Goal: Task Accomplishment & Management: Manage account settings

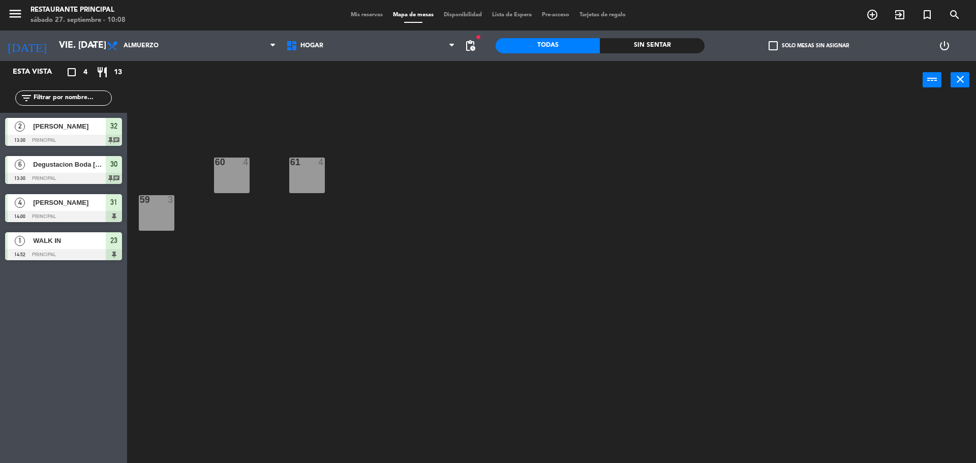
click at [110, 137] on div at bounding box center [63, 140] width 117 height 11
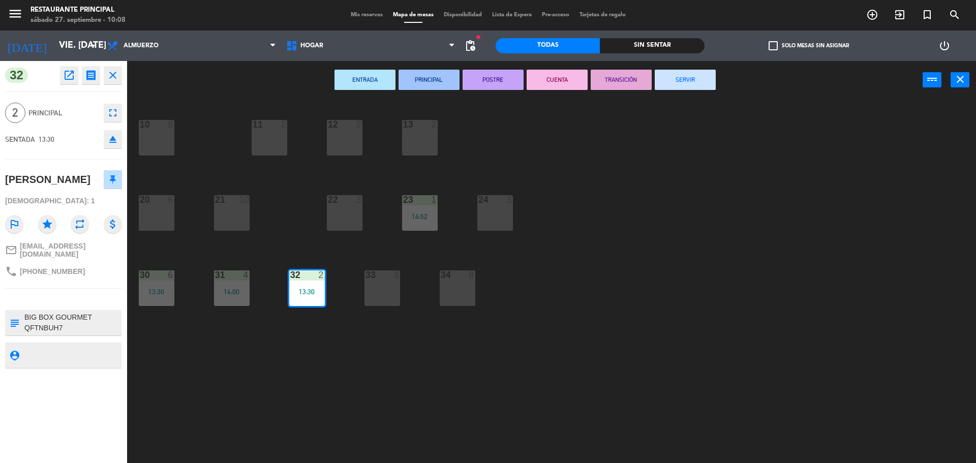
click at [677, 81] on button "SERVIR" at bounding box center [684, 80] width 61 height 20
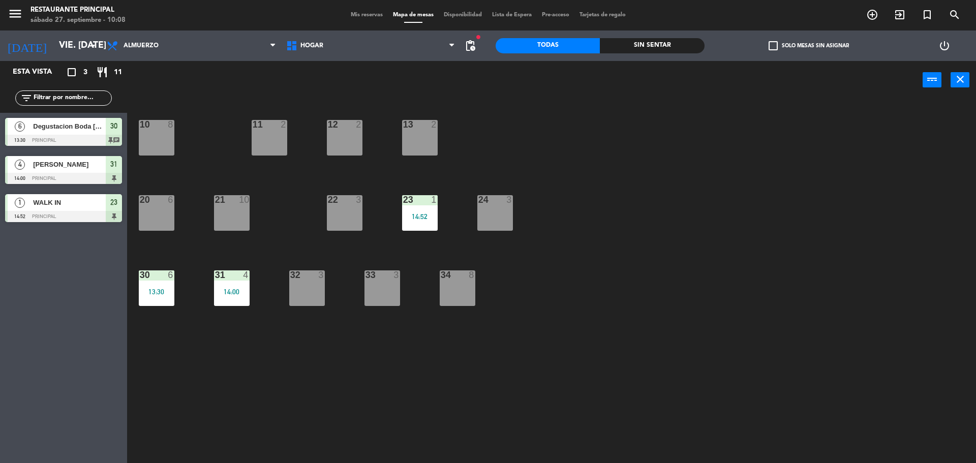
click at [100, 136] on div at bounding box center [63, 140] width 117 height 11
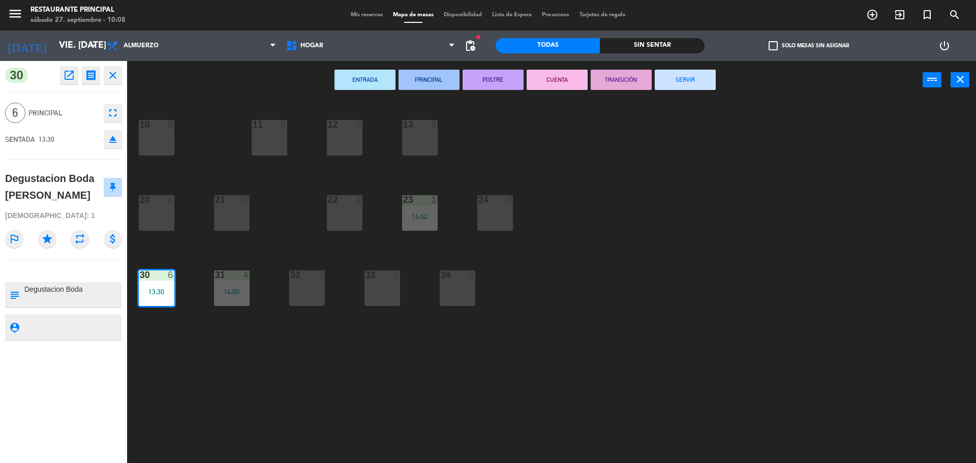
click at [685, 83] on button "SERVIR" at bounding box center [684, 80] width 61 height 20
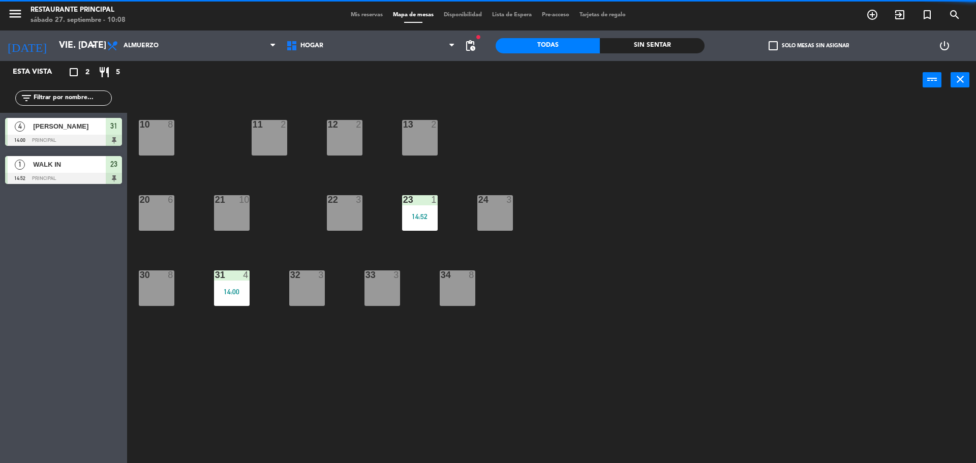
click at [87, 130] on span "[PERSON_NAME]" at bounding box center [69, 126] width 73 height 11
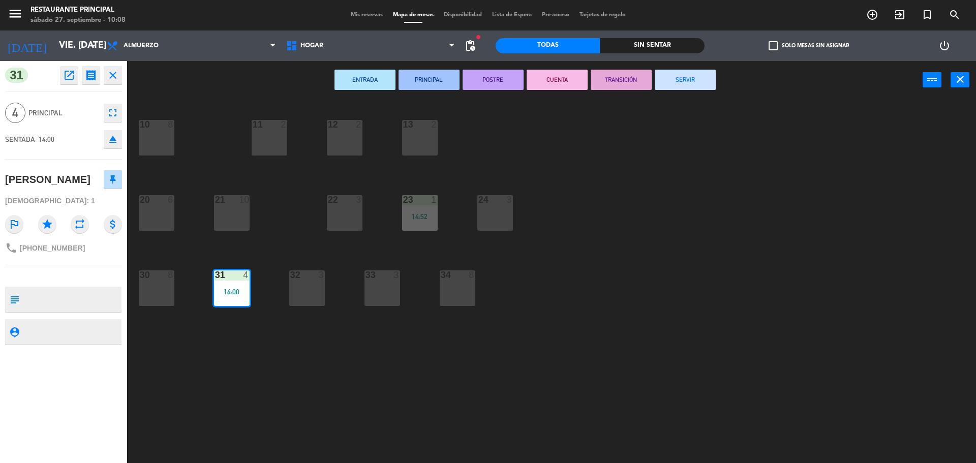
click at [671, 85] on button "SERVIR" at bounding box center [684, 80] width 61 height 20
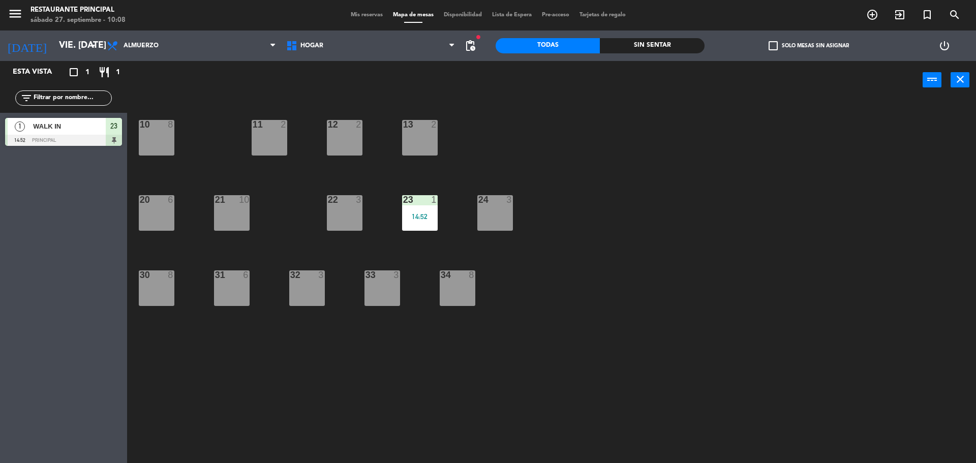
click at [70, 131] on span "WALK IN" at bounding box center [69, 126] width 73 height 11
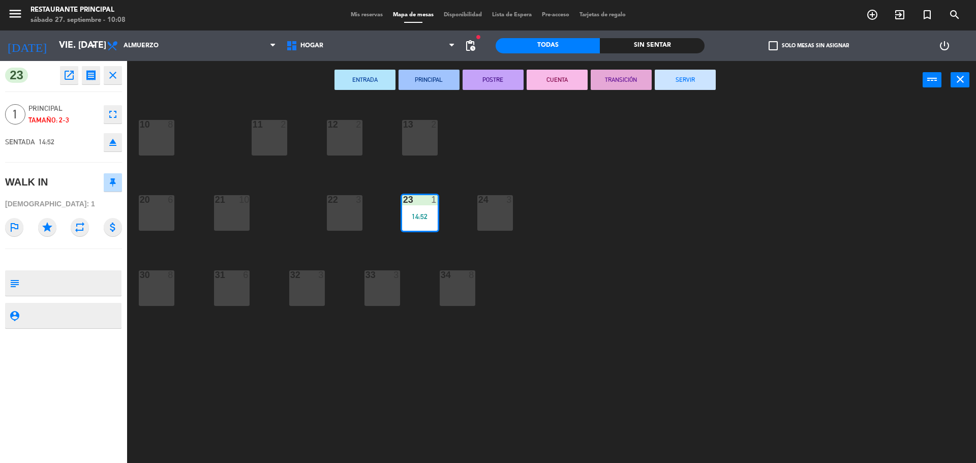
click at [701, 77] on button "SERVIR" at bounding box center [684, 80] width 61 height 20
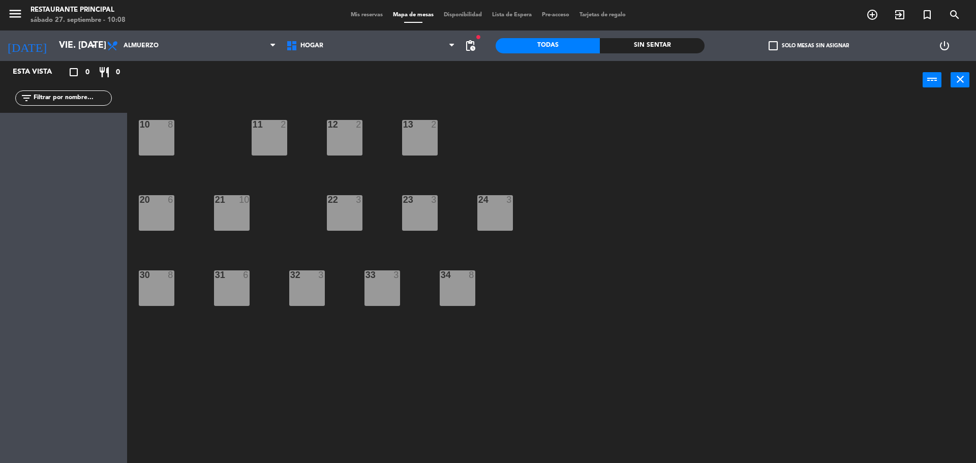
click at [361, 11] on div "Mis reservas Mapa de mesas Disponibilidad Lista de Espera Pre-acceso Tarjetas d…" at bounding box center [488, 15] width 285 height 9
click at [363, 15] on span "Mis reservas" at bounding box center [367, 15] width 42 height 6
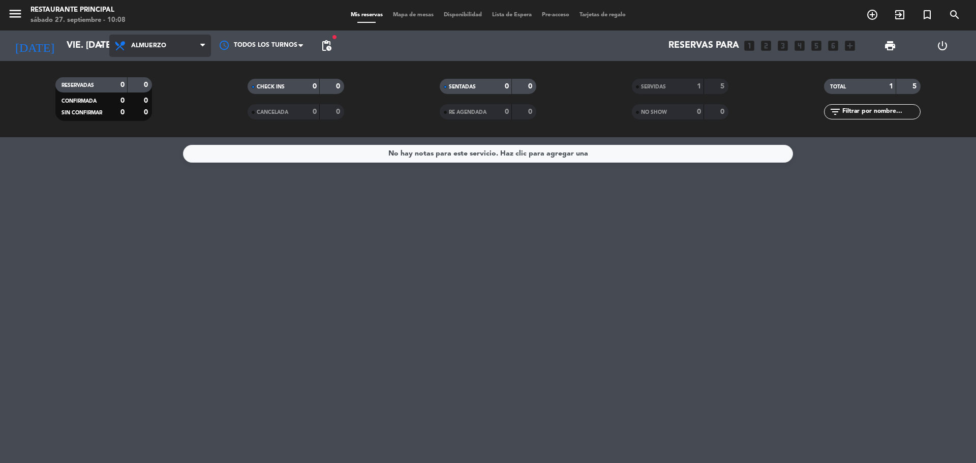
click at [154, 46] on span "Almuerzo" at bounding box center [148, 45] width 35 height 7
click at [162, 158] on ng-component "menu Restaurante Principal sábado 27. septiembre - 10:08 Mis reservas Mapa de m…" at bounding box center [488, 231] width 976 height 463
click at [161, 51] on span "Cena" at bounding box center [160, 46] width 102 height 22
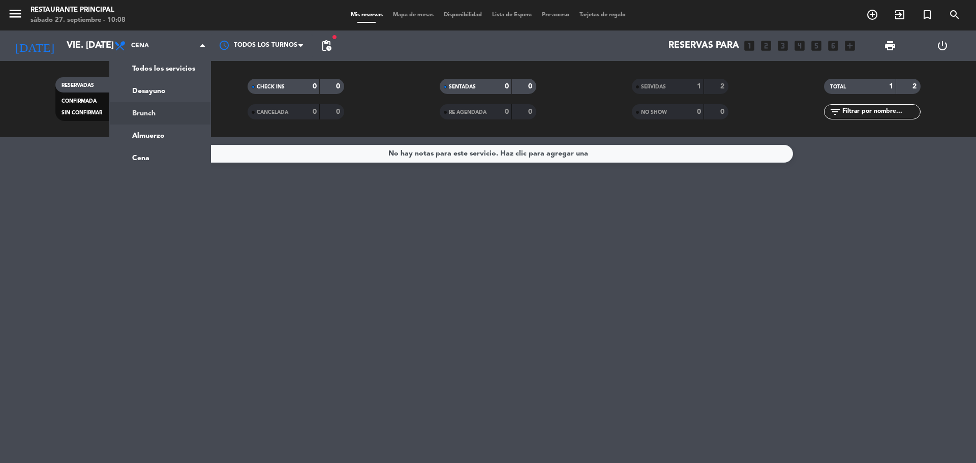
click at [158, 117] on div "menu Restaurante Principal sábado 27. septiembre - 10:08 Mis reservas Mapa de m…" at bounding box center [488, 68] width 976 height 137
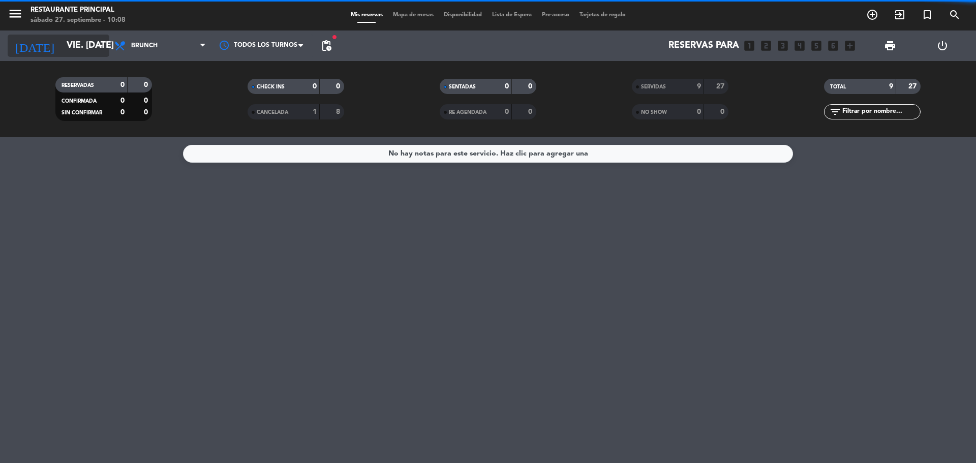
click at [61, 48] on input "vie. [DATE]" at bounding box center [120, 46] width 118 height 20
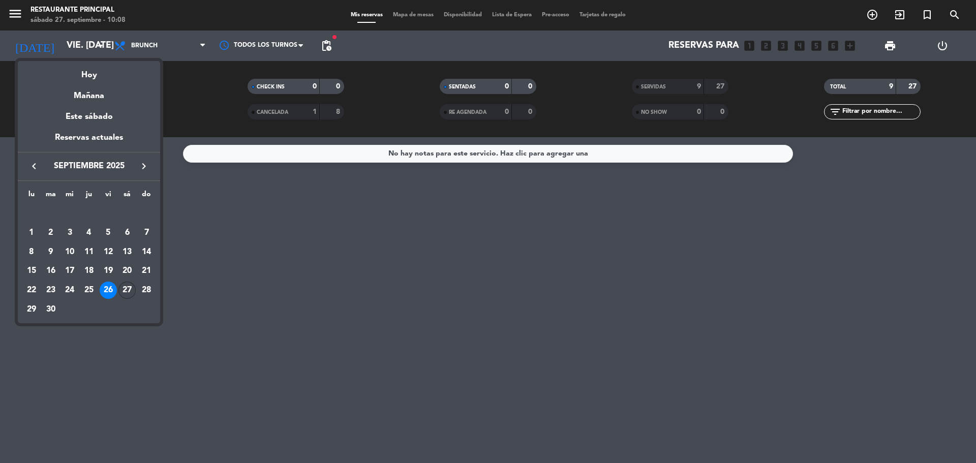
click at [126, 288] on div "27" at bounding box center [126, 290] width 17 height 17
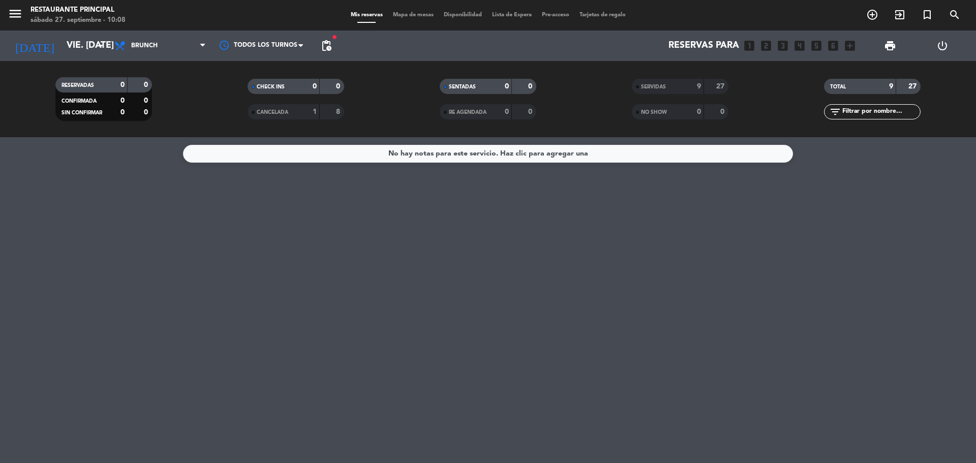
type input "[DATE]"
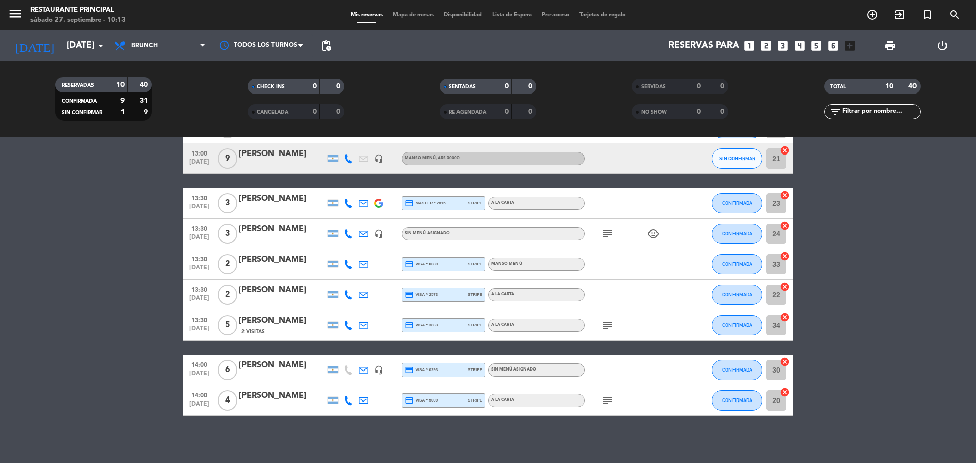
scroll to position [105, 0]
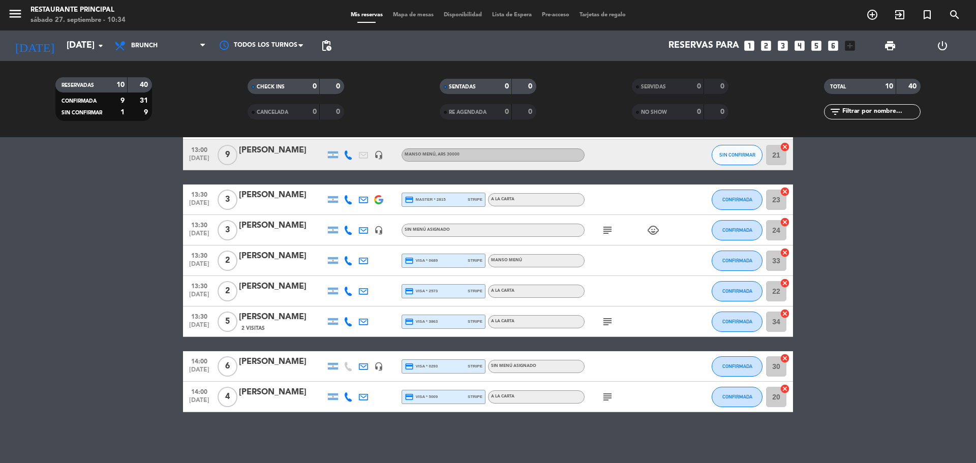
click at [0, 406] on bookings-row "13:00 [DATE] 2 [PERSON_NAME] formini credit_card master * 3540 stripe MANSO MEN…" at bounding box center [488, 245] width 976 height 333
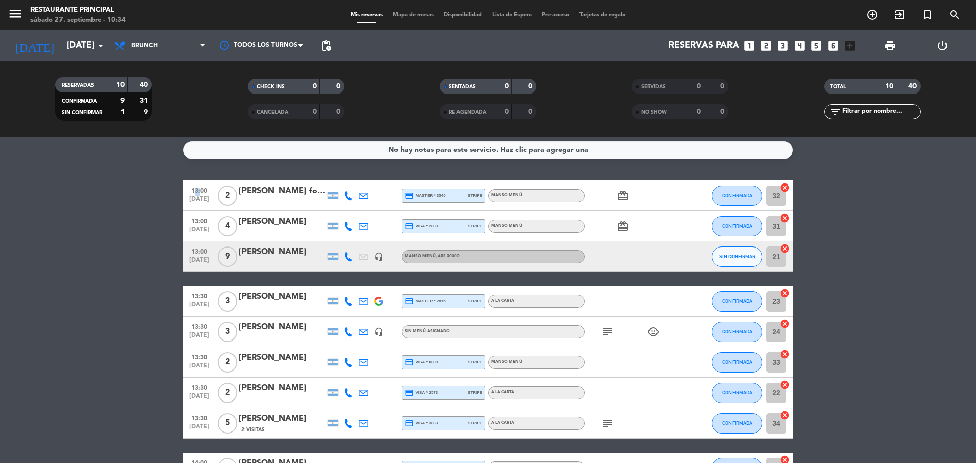
scroll to position [0, 0]
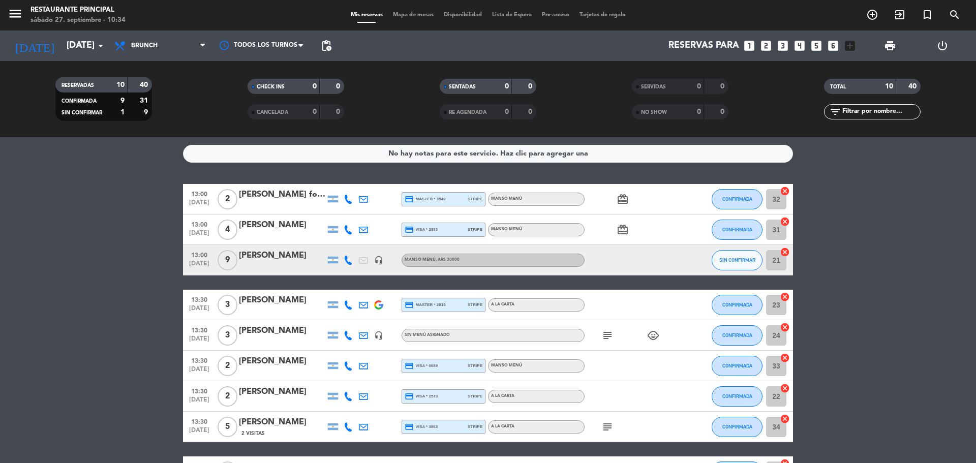
click at [10, 403] on bookings-row "13:00 [DATE] 2 [PERSON_NAME] formini credit_card master * 3540 stripe MANSO MEN…" at bounding box center [488, 350] width 976 height 333
click at [158, 176] on div "No hay notas para este servicio. Haz clic para agregar una 13:00 [DATE] 2 [PERS…" at bounding box center [488, 300] width 976 height 326
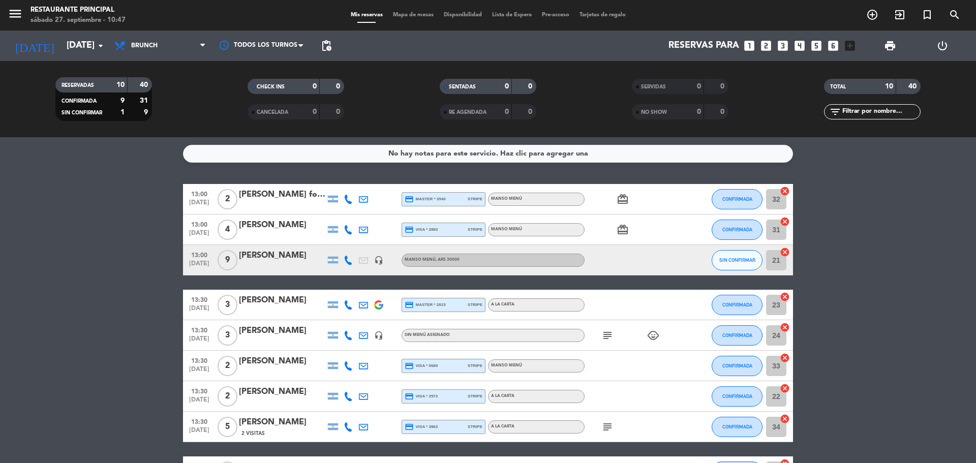
click at [159, 143] on div "No hay notas para este servicio. Haz clic para agregar una 13:00 [DATE] 2 [PERS…" at bounding box center [488, 300] width 976 height 326
drag, startPoint x: 187, startPoint y: 45, endPoint x: 200, endPoint y: 6, distance: 40.7
click at [198, 13] on div "menu Restaurante Principal sábado 27. septiembre - 10:47 Mis reservas Mapa de m…" at bounding box center [488, 68] width 976 height 137
click at [157, 247] on bookings-row "13:00 [DATE] 2 [PERSON_NAME] formini credit_card master * 3540 stripe MANSO MEN…" at bounding box center [488, 350] width 976 height 333
click at [139, 240] on bookings-row "13:00 [DATE] 2 [PERSON_NAME] formini credit_card master * 3540 stripe MANSO MEN…" at bounding box center [488, 350] width 976 height 333
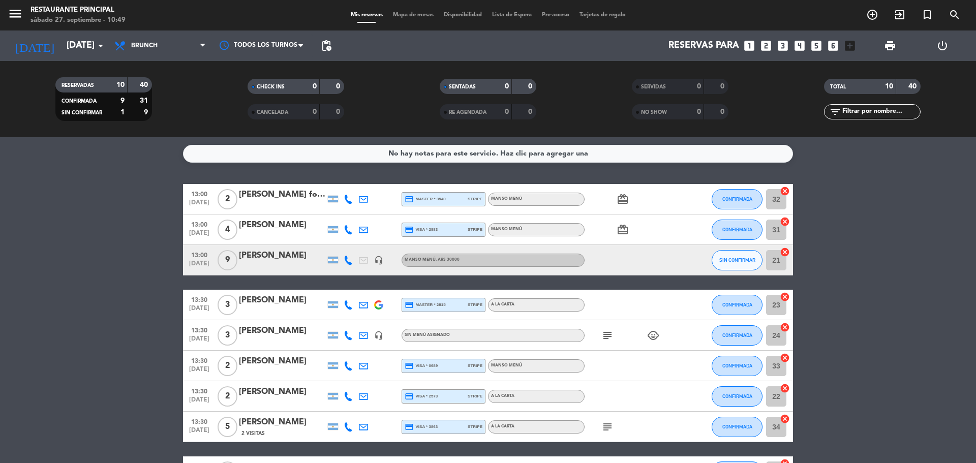
click at [129, 234] on bookings-row "13:00 [DATE] 2 [PERSON_NAME] formini credit_card master * 3540 stripe MANSO MEN…" at bounding box center [488, 350] width 976 height 333
click at [606, 339] on icon "subject" at bounding box center [607, 335] width 12 height 12
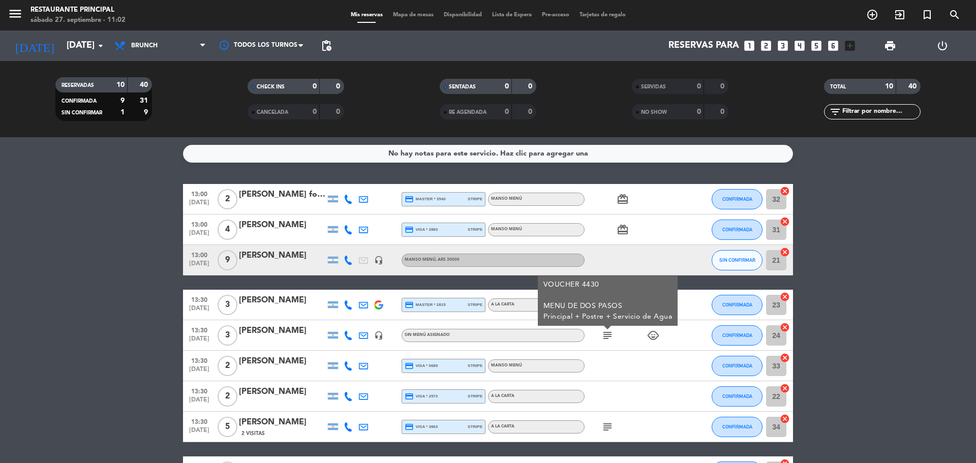
click at [615, 364] on div at bounding box center [629, 366] width 91 height 30
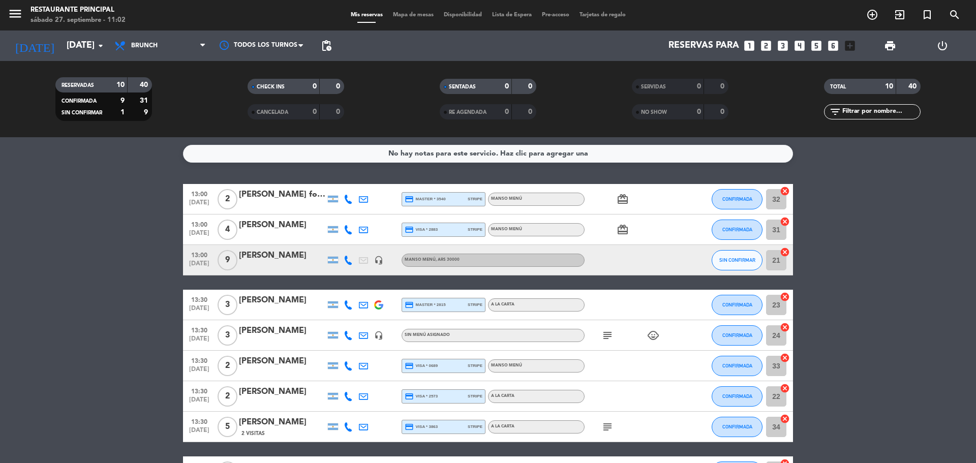
click at [600, 334] on span "subject" at bounding box center [607, 335] width 15 height 12
click at [603, 335] on icon "subject" at bounding box center [607, 335] width 12 height 12
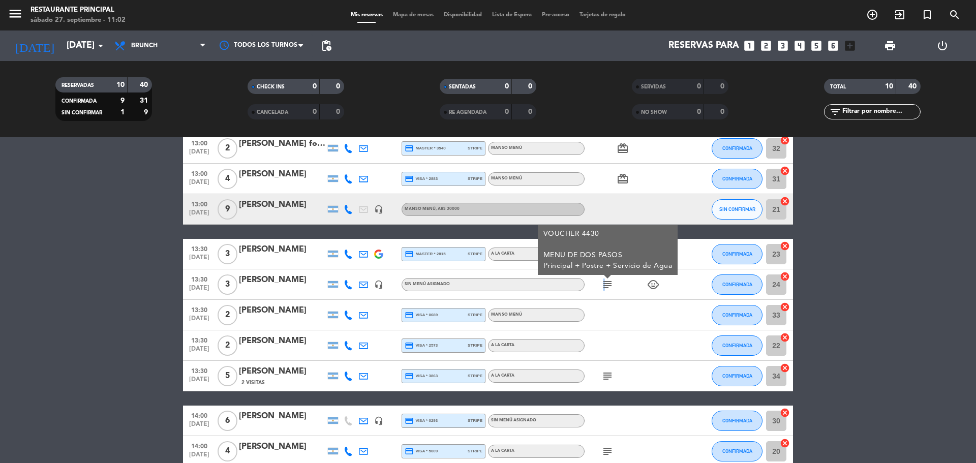
scroll to position [102, 0]
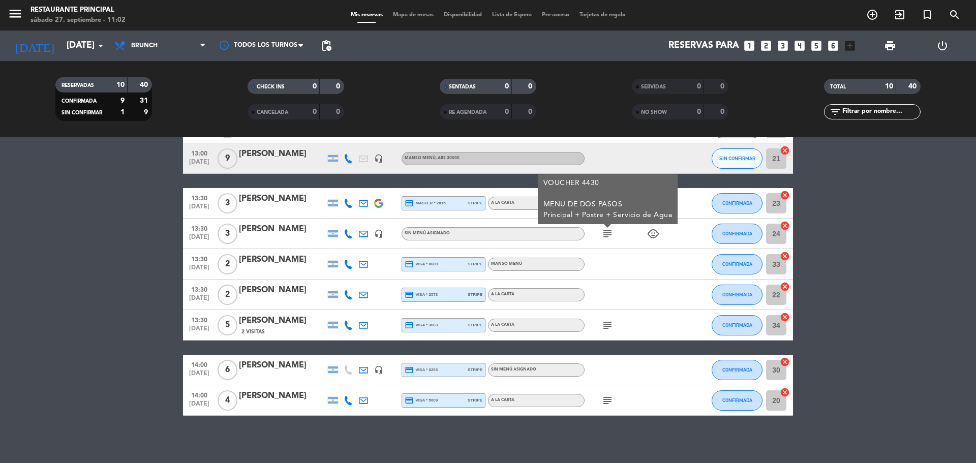
click at [635, 289] on div at bounding box center [629, 294] width 91 height 30
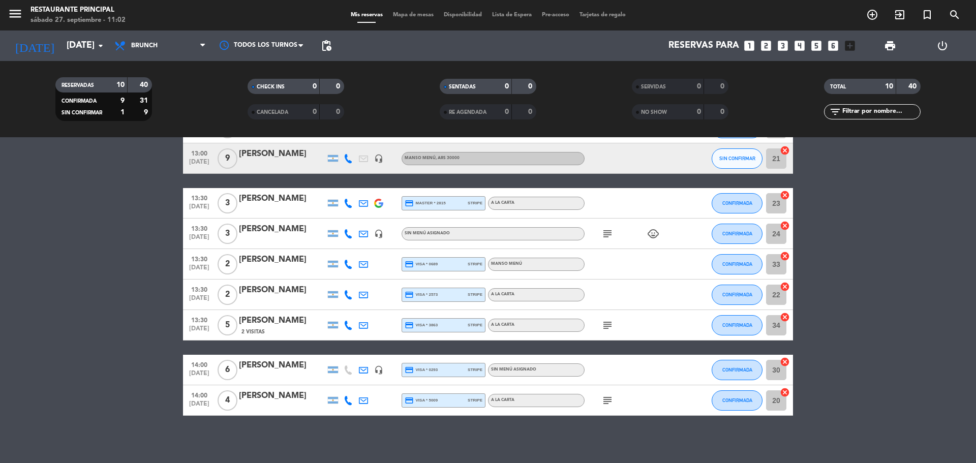
click at [605, 329] on icon "subject" at bounding box center [607, 325] width 12 height 12
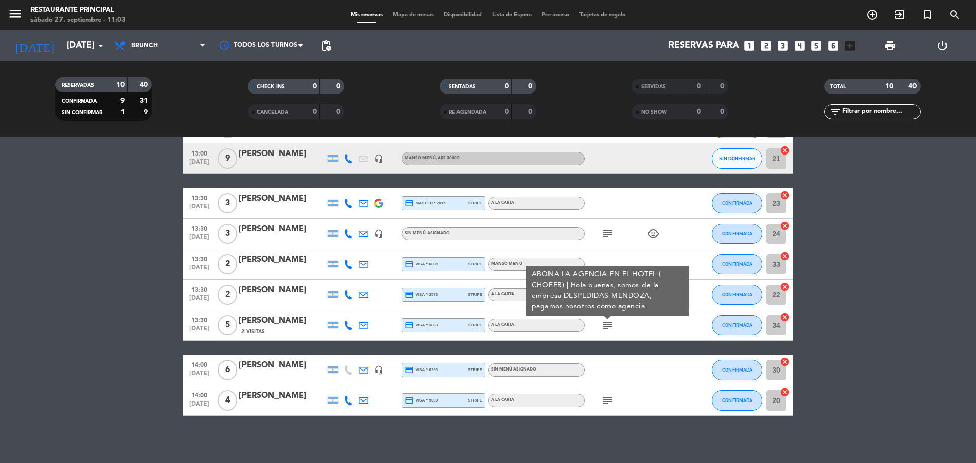
scroll to position [105, 0]
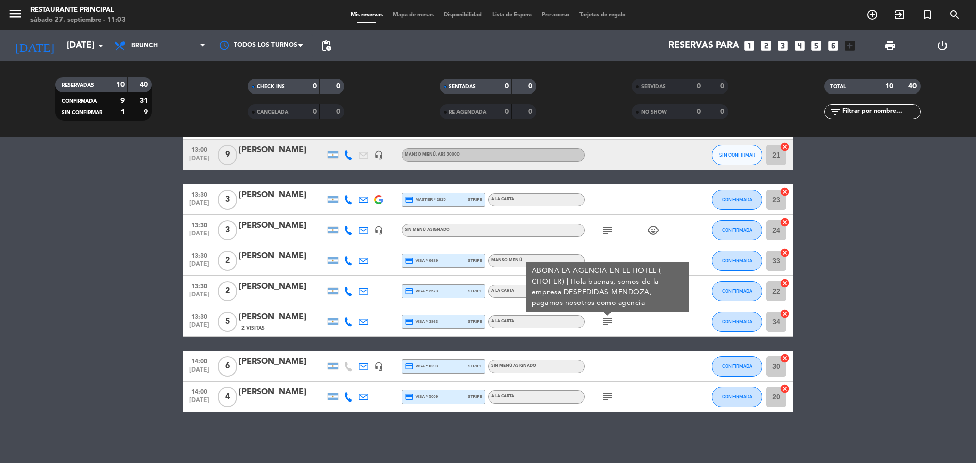
click at [603, 399] on icon "subject" at bounding box center [607, 397] width 12 height 12
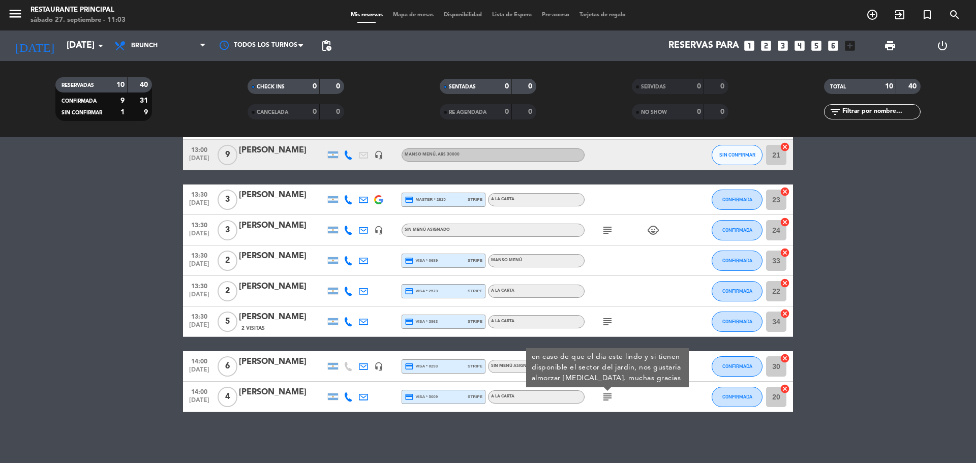
click at [602, 434] on div "No hay notas para este servicio. Haz clic para agregar una 13:00 [DATE] 2 [PERS…" at bounding box center [488, 300] width 976 height 326
